Goal: Task Accomplishment & Management: Manage account settings

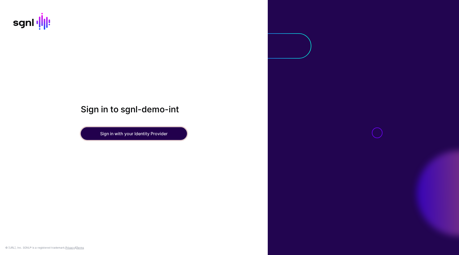
click at [156, 133] on button "Sign in with your Identity Provider" at bounding box center [134, 133] width 106 height 13
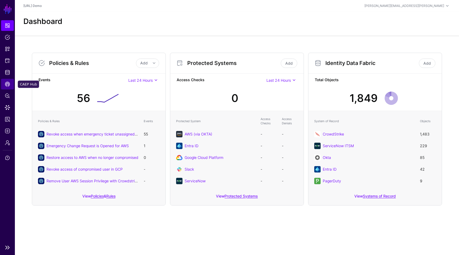
click at [7, 82] on span "CAEP Hub" at bounding box center [7, 83] width 5 height 5
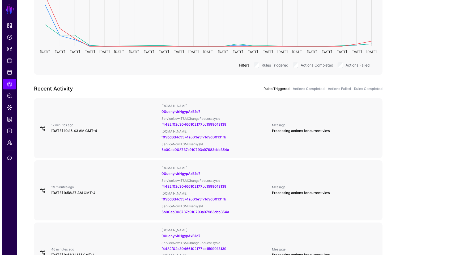
scroll to position [129, 0]
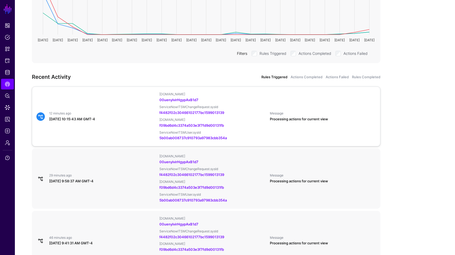
click at [100, 123] on div "12 minutes ago [DATE] 10:15:43 AM GMT-4 [DOMAIN_NAME] 00uenylvirHgypAxB1d7 Serv…" at bounding box center [206, 116] width 344 height 49
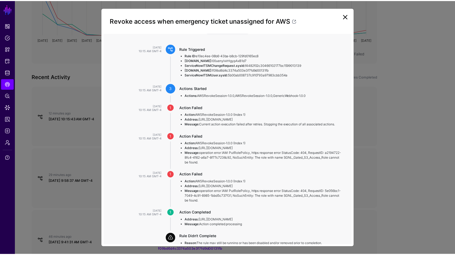
scroll to position [76, 0]
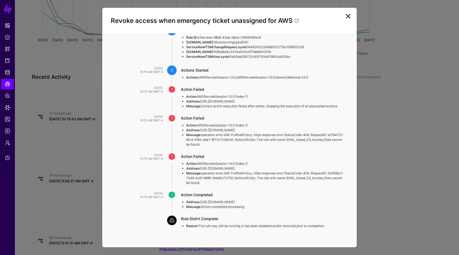
click at [348, 18] on link at bounding box center [348, 16] width 9 height 9
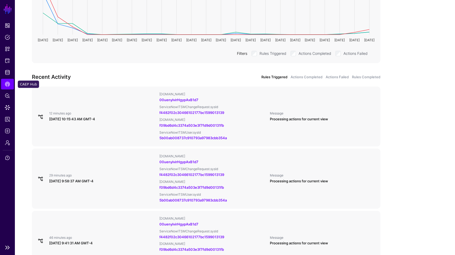
click at [6, 80] on link "CAEP Hub" at bounding box center [7, 84] width 13 height 11
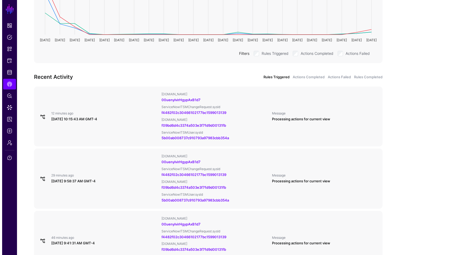
scroll to position [0, 0]
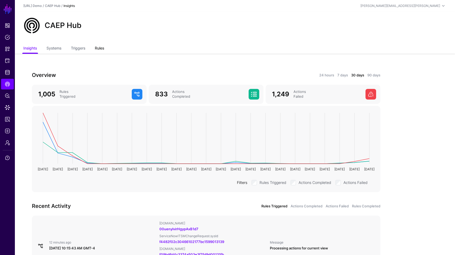
click at [101, 48] on link "Rules" at bounding box center [99, 49] width 9 height 10
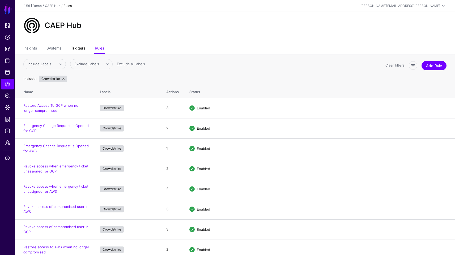
click at [79, 50] on link "Triggers" at bounding box center [78, 49] width 14 height 10
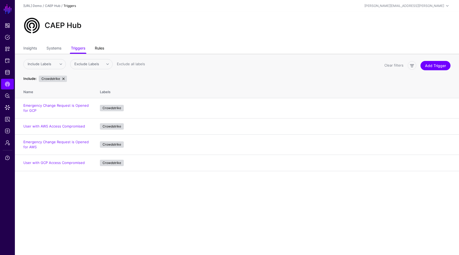
click at [102, 48] on link "Rules" at bounding box center [99, 49] width 9 height 10
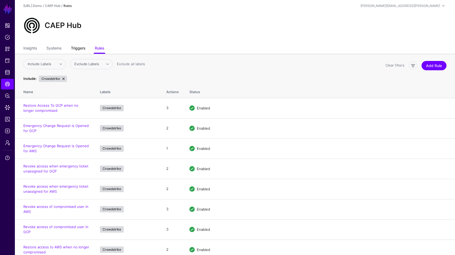
click at [83, 47] on link "Triggers" at bounding box center [78, 49] width 14 height 10
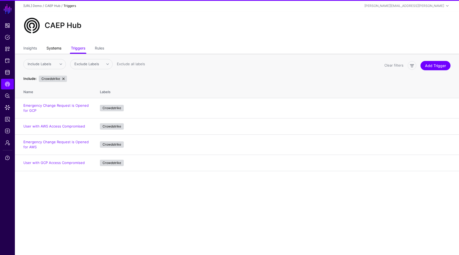
click at [56, 49] on link "Systems" at bounding box center [54, 49] width 15 height 10
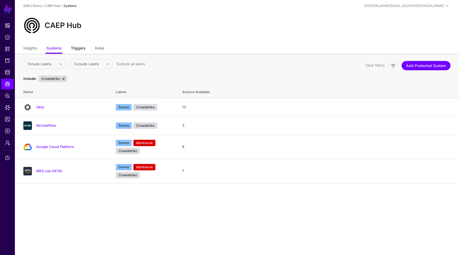
click at [79, 49] on link "Triggers" at bounding box center [78, 49] width 14 height 10
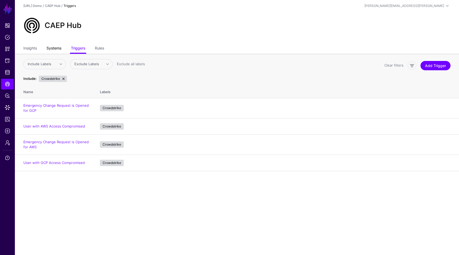
click at [55, 46] on link "Systems" at bounding box center [54, 49] width 15 height 10
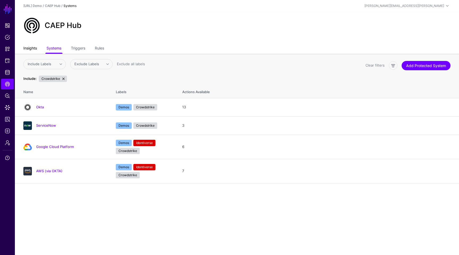
click at [30, 48] on link "Insights" at bounding box center [30, 49] width 14 height 10
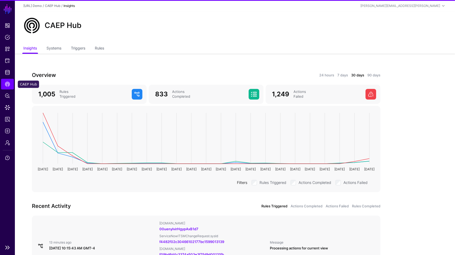
click at [8, 84] on span "CAEP Hub" at bounding box center [7, 83] width 5 height 5
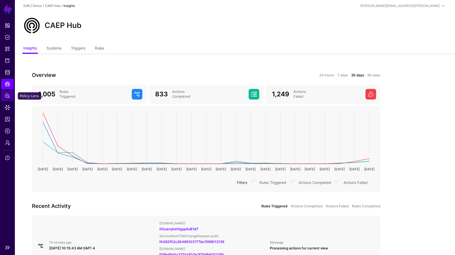
click at [7, 98] on link "Policy Lens" at bounding box center [7, 95] width 13 height 11
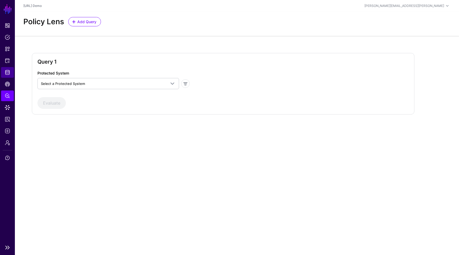
click at [5, 77] on link "Identity Data Fabric" at bounding box center [7, 72] width 13 height 11
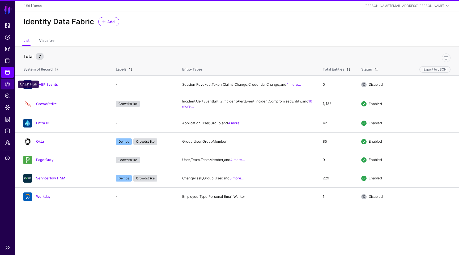
click at [5, 85] on span "CAEP Hub" at bounding box center [7, 83] width 5 height 5
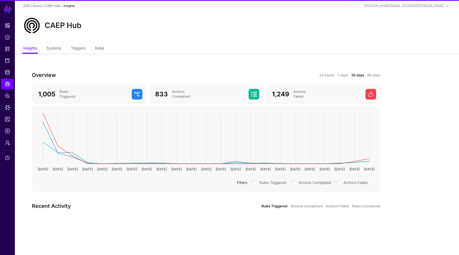
click at [114, 43] on div "CAEP Hub" at bounding box center [237, 28] width 444 height 32
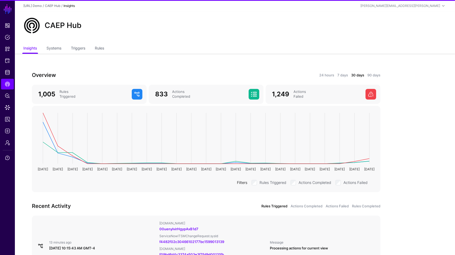
click at [107, 45] on ul "Insights Systems Triggers Rules" at bounding box center [234, 49] width 423 height 10
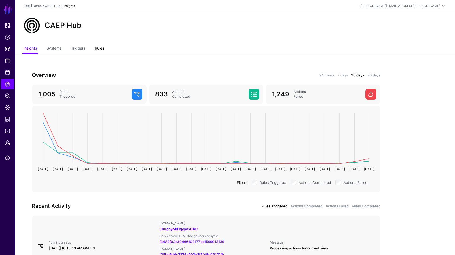
click at [100, 49] on link "Rules" at bounding box center [99, 49] width 9 height 10
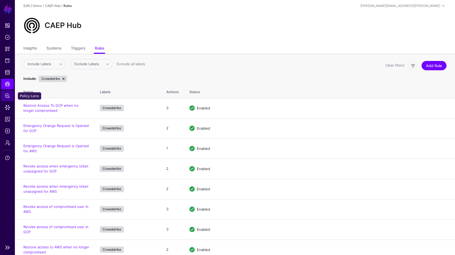
click at [8, 94] on span "Policy Lens" at bounding box center [7, 95] width 5 height 5
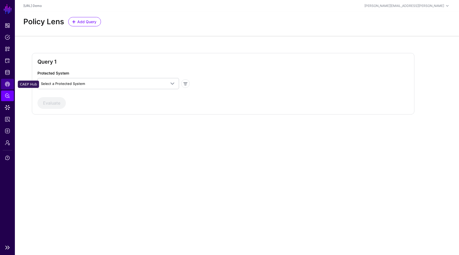
click at [8, 86] on span "CAEP Hub" at bounding box center [7, 83] width 5 height 5
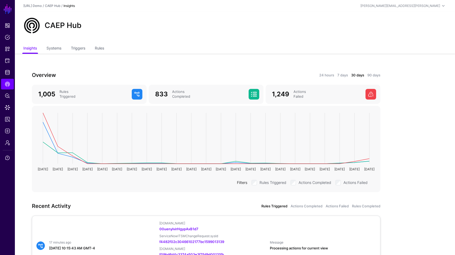
click at [98, 250] on div "[DATE] 10:15:43 AM GMT-4" at bounding box center [102, 247] width 106 height 5
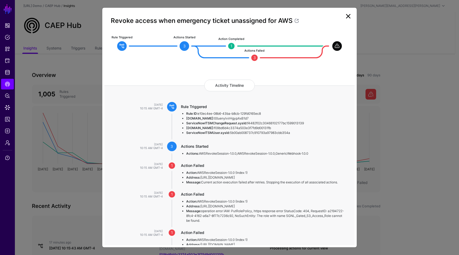
click at [348, 16] on link at bounding box center [348, 16] width 9 height 9
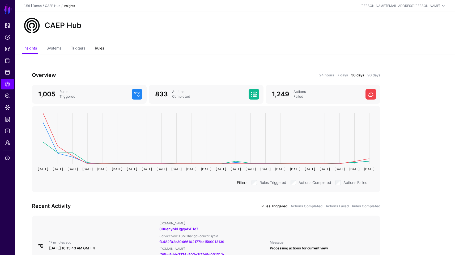
click at [103, 45] on link "Rules" at bounding box center [99, 49] width 9 height 10
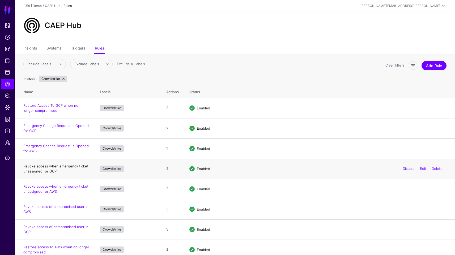
click at [68, 166] on link "Revoke access when emergency ticket unassigned for GCP" at bounding box center [55, 169] width 65 height 10
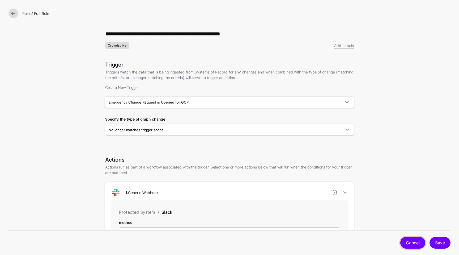
click at [406, 239] on link "Cancel" at bounding box center [412, 242] width 25 height 12
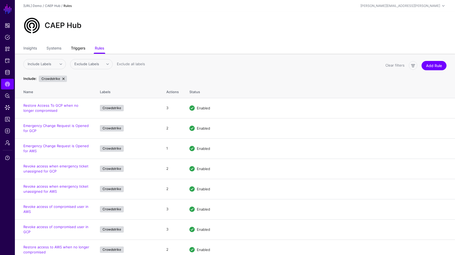
click at [74, 48] on link "Triggers" at bounding box center [78, 49] width 14 height 10
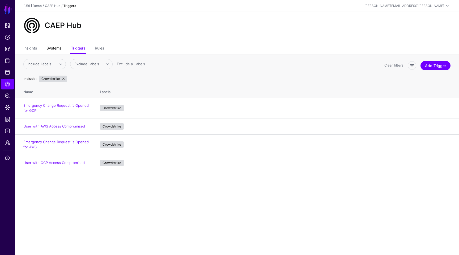
click at [58, 49] on link "Systems" at bounding box center [54, 49] width 15 height 10
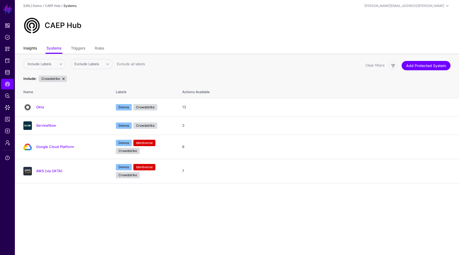
click at [32, 44] on link "Insights" at bounding box center [30, 49] width 14 height 10
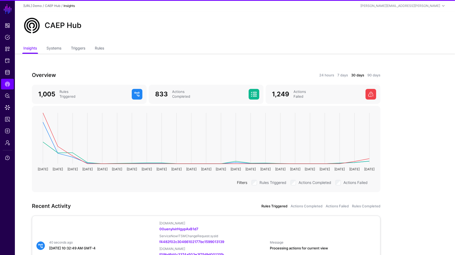
click at [66, 235] on div "40 seconds ago [DATE] 10:32:49 AM GMT-4 [DOMAIN_NAME] 00uenylvirHgypAxB1d7 Serv…" at bounding box center [206, 245] width 344 height 49
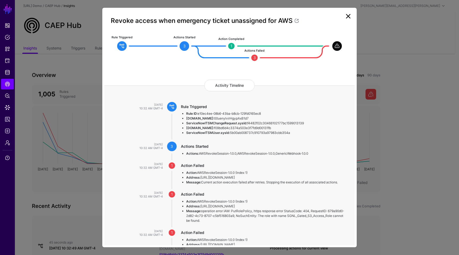
click at [351, 18] on link at bounding box center [348, 16] width 9 height 9
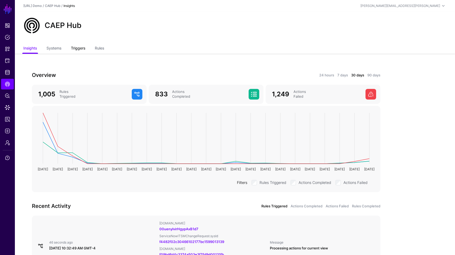
click at [81, 50] on link "Triggers" at bounding box center [78, 49] width 14 height 10
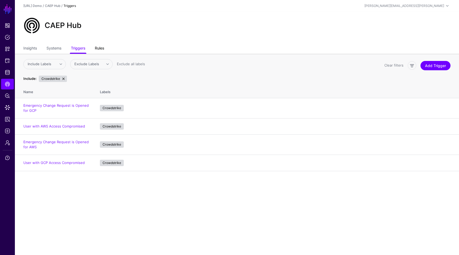
click at [104, 47] on link "Rules" at bounding box center [99, 49] width 9 height 10
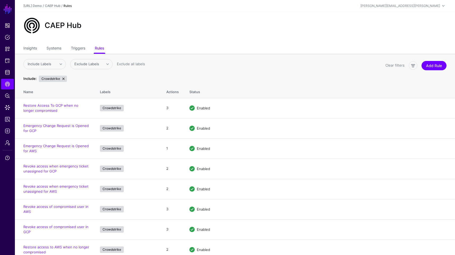
click at [157, 72] on div "Include Labels Demos Gartner Identiverse Exclude Labels Crowdstrike Demos Gartn…" at bounding box center [202, 72] width 362 height 27
click at [408, 168] on link "Disable" at bounding box center [409, 168] width 12 height 4
click at [409, 190] on link "Disable" at bounding box center [409, 188] width 12 height 4
